Goal: Task Accomplishment & Management: Manage account settings

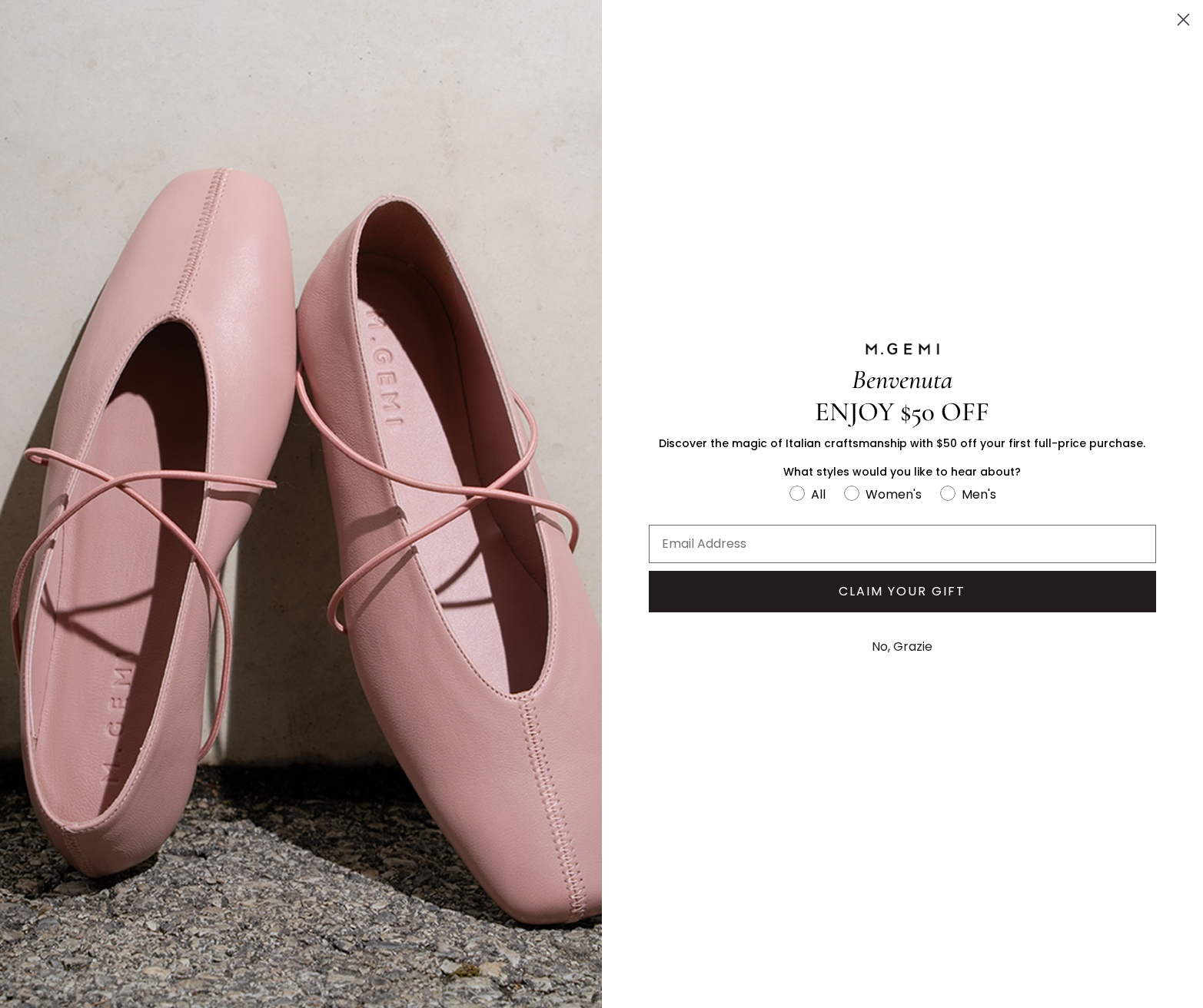
type input "deedrenta@me.com"
click at [1186, 14] on circle "Close dialog" at bounding box center [1184, 20] width 26 height 26
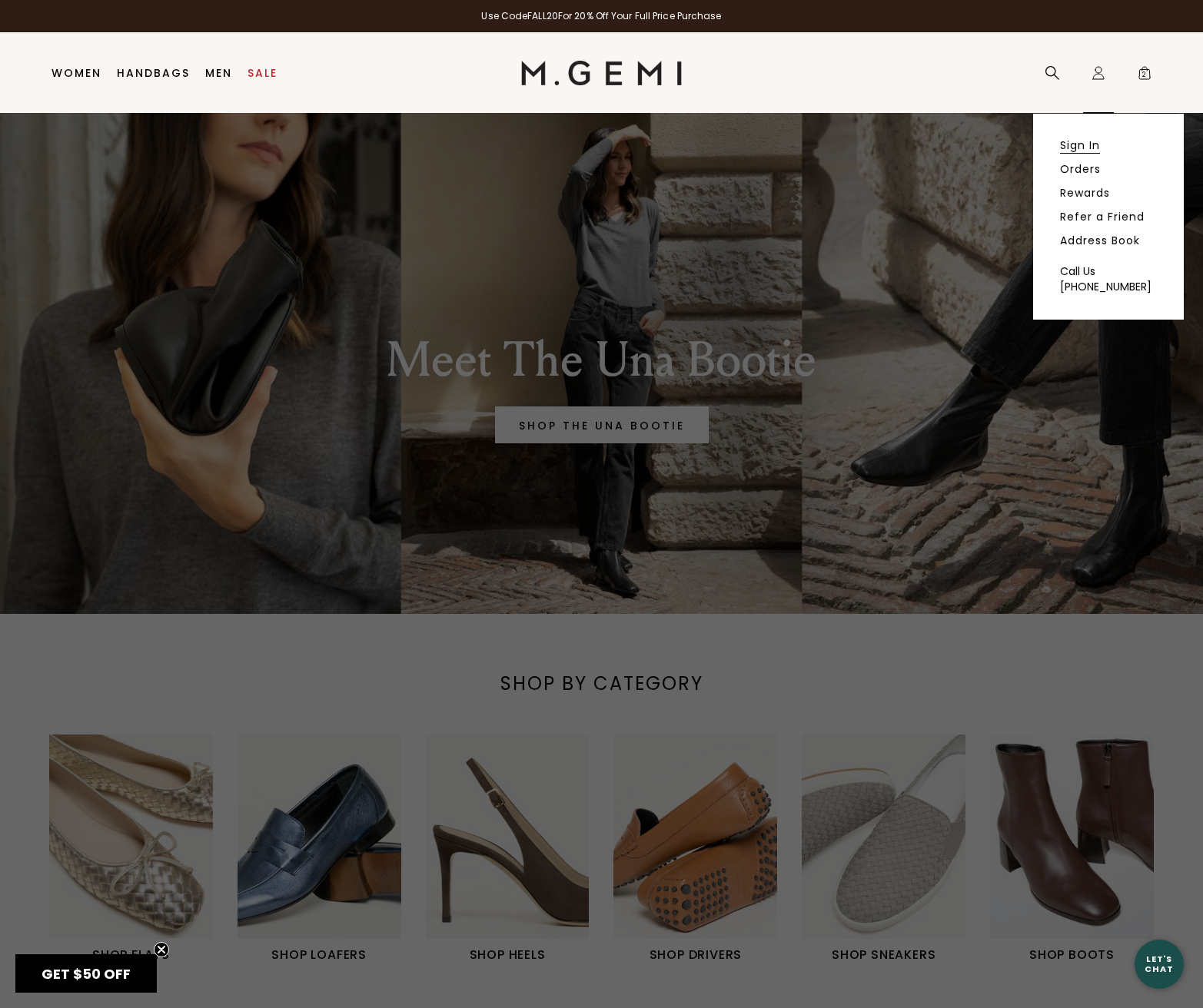
click at [1067, 145] on link "Sign In" at bounding box center [1079, 145] width 40 height 14
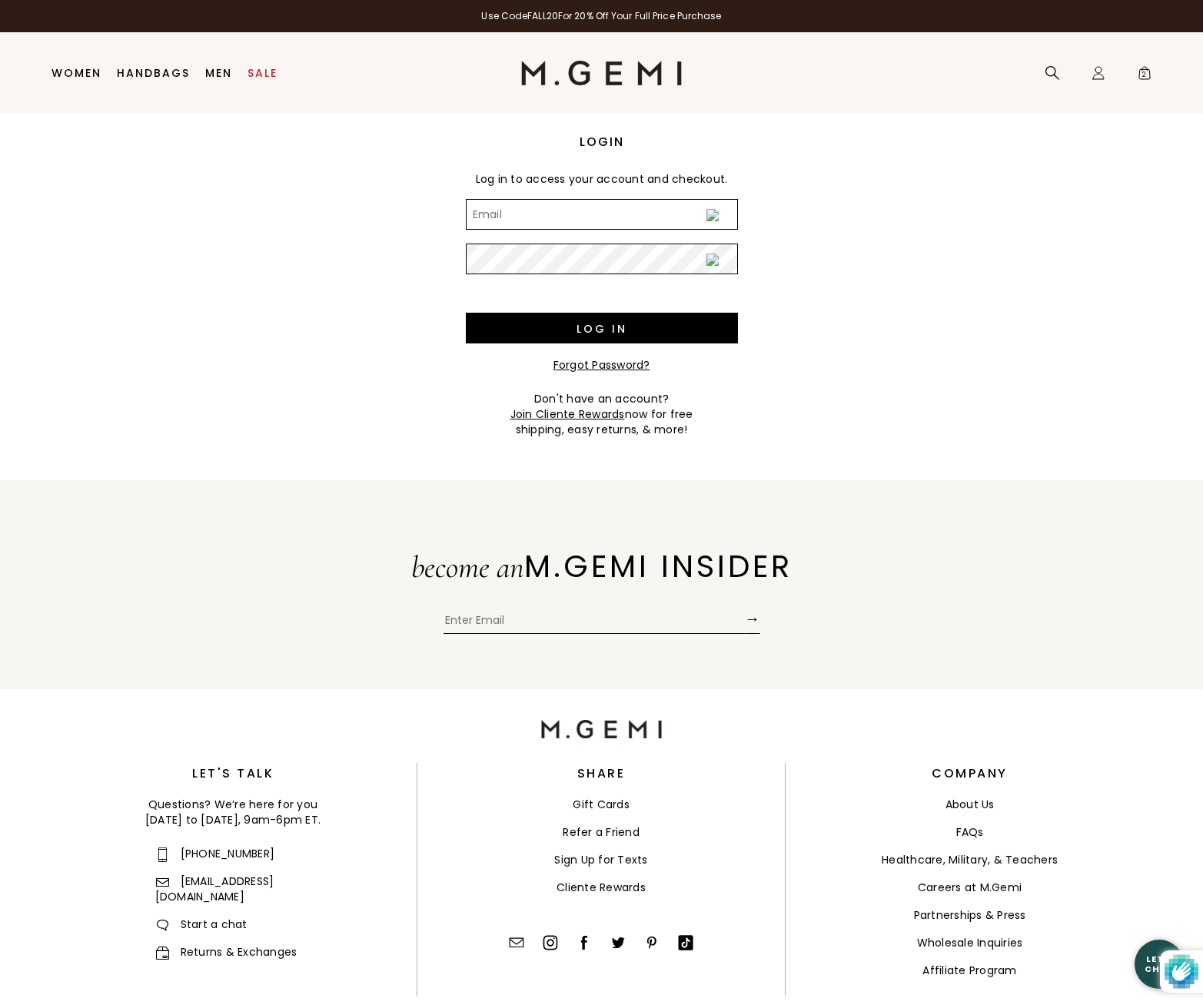
type input "deedrenta@me.com"
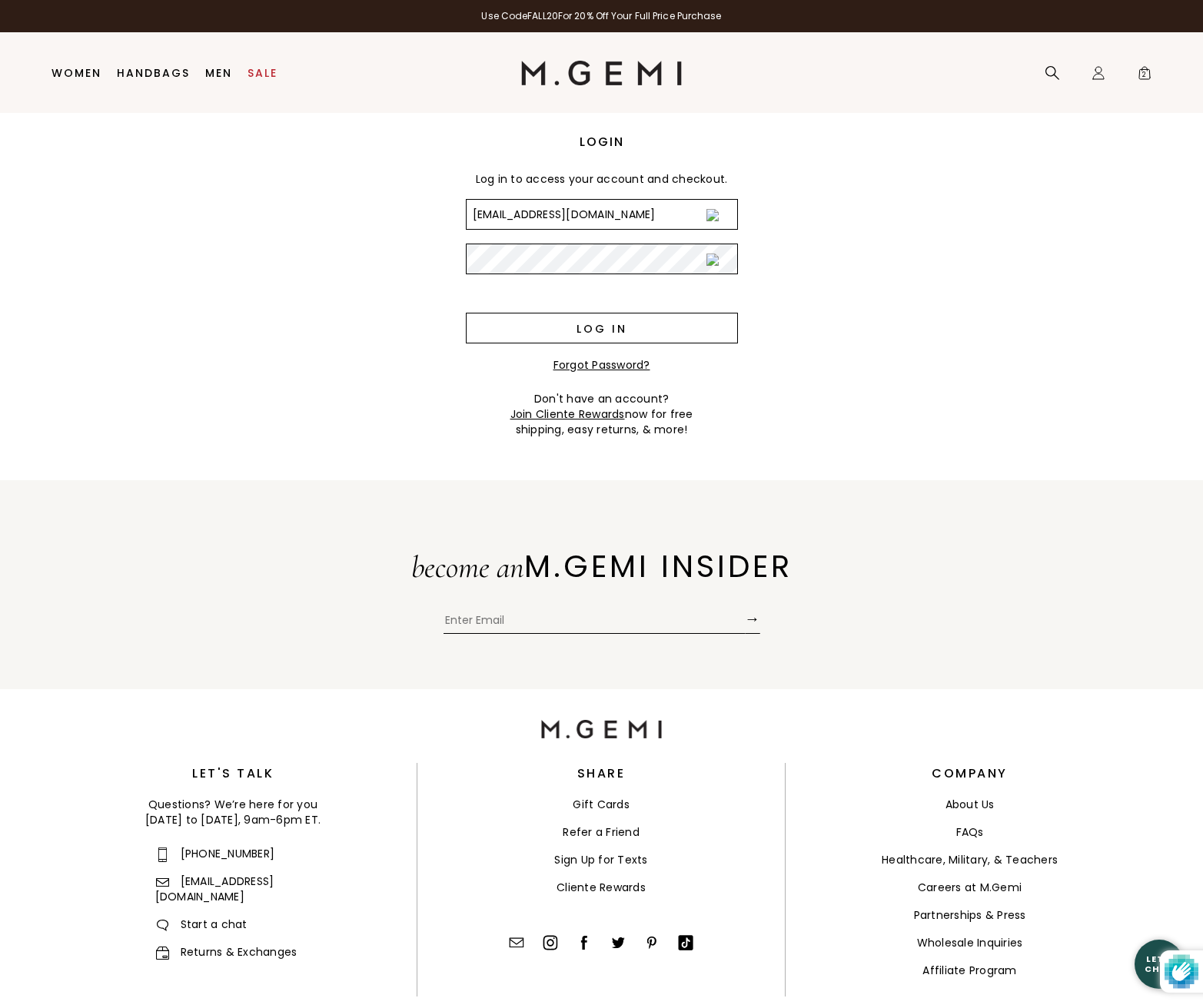
click at [596, 325] on input "Log in" at bounding box center [602, 327] width 272 height 30
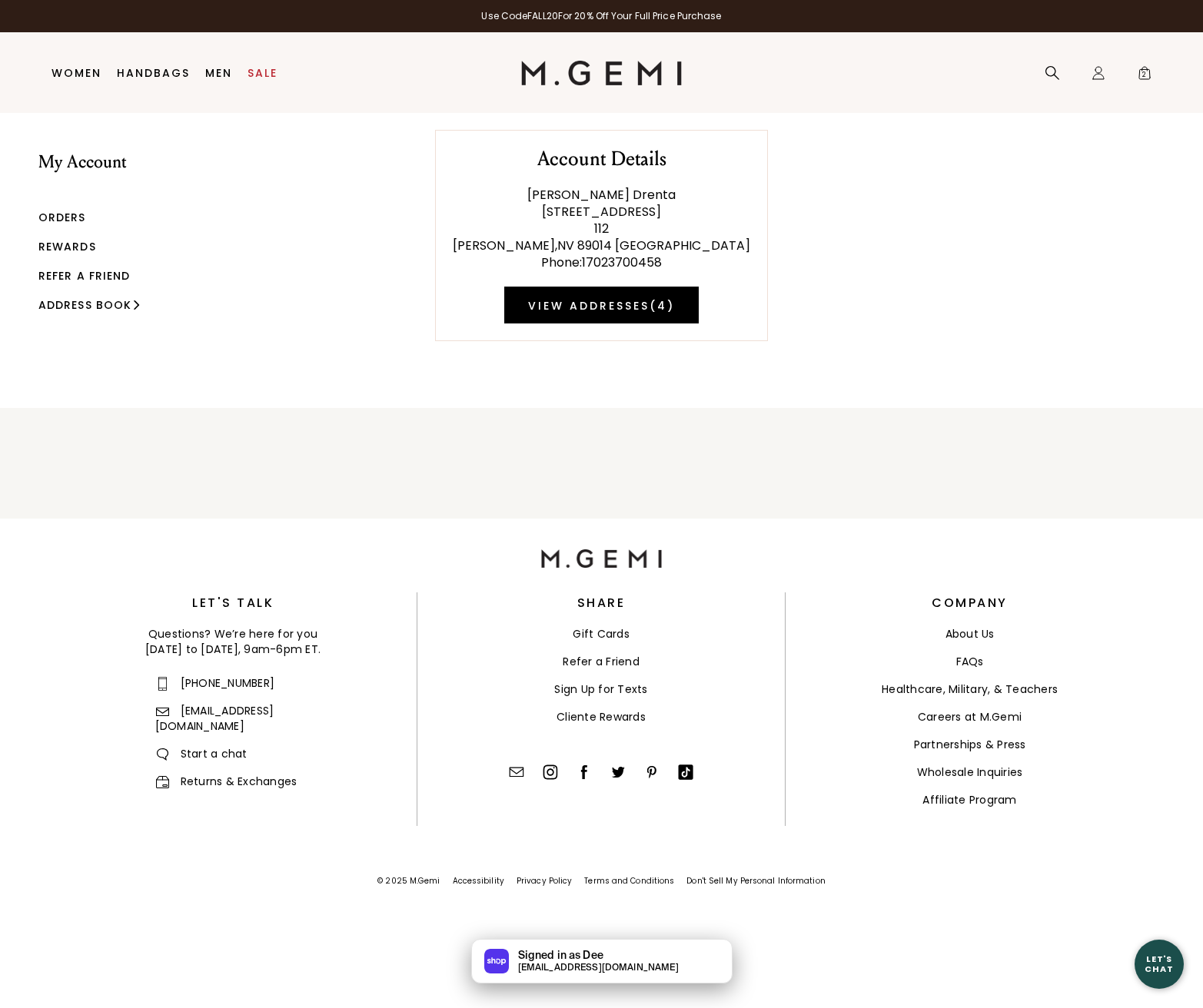
scroll to position [0, 1]
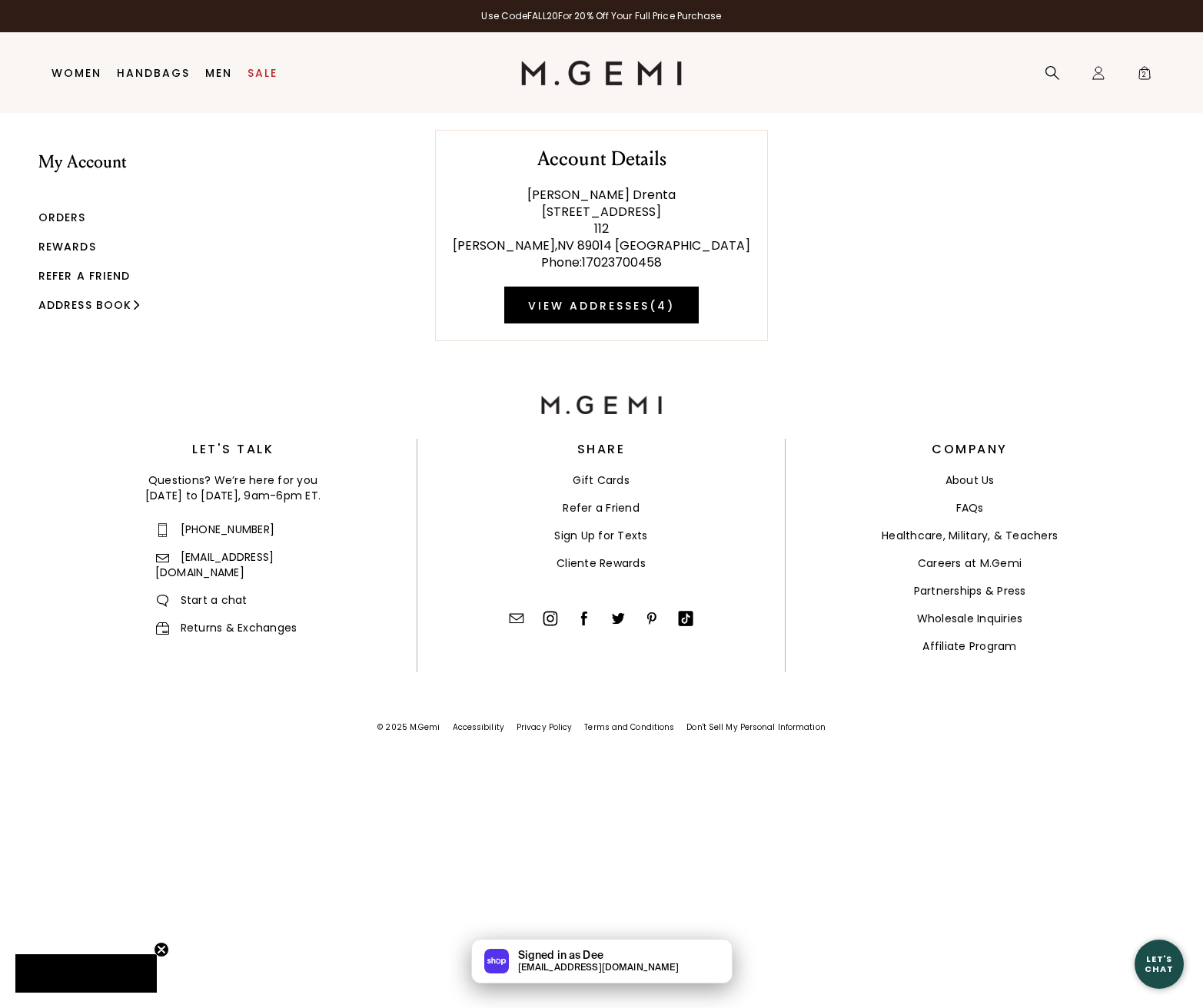
drag, startPoint x: 61, startPoint y: 242, endPoint x: 298, endPoint y: 228, distance: 237.4
click at [61, 242] on link "Rewards" at bounding box center [67, 246] width 58 height 16
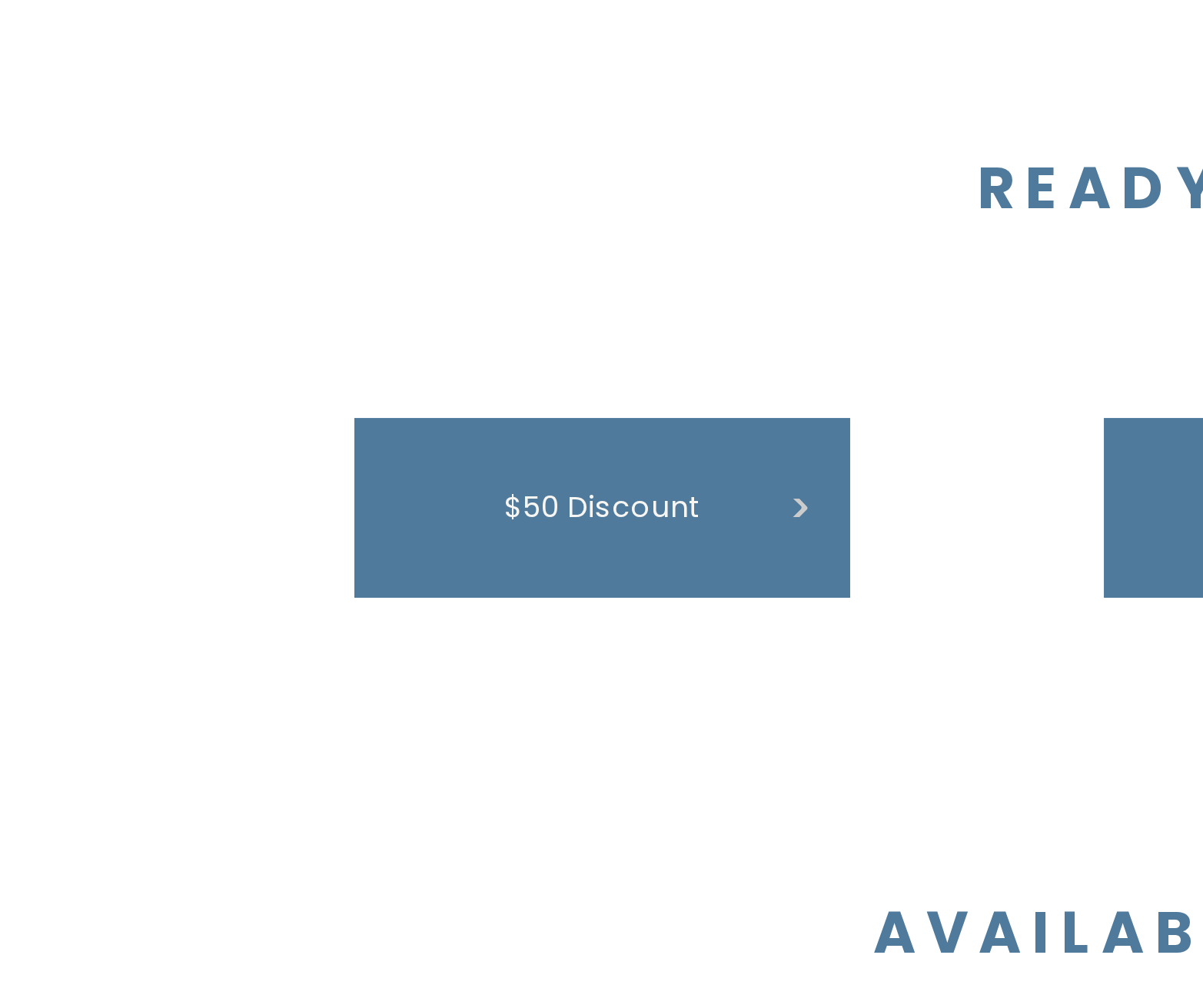
scroll to position [497, 0]
